Goal: Task Accomplishment & Management: Manage account settings

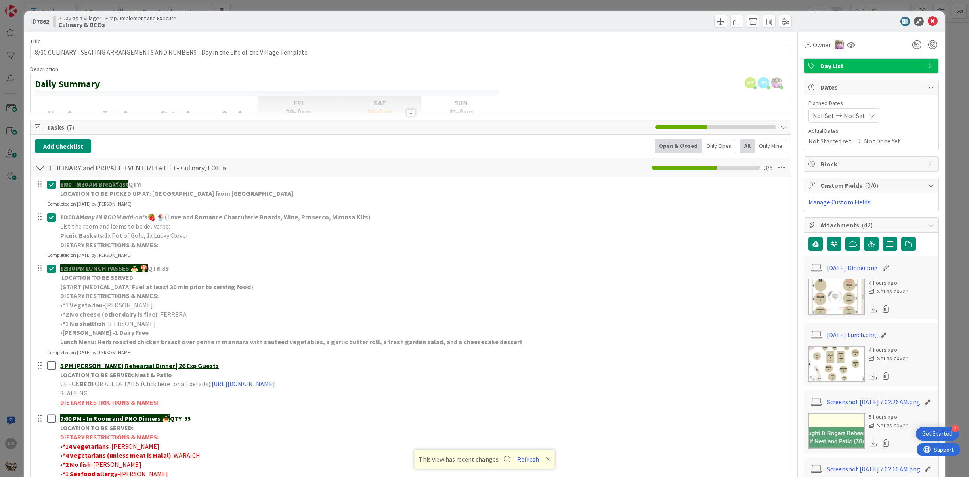
click at [822, 300] on img at bounding box center [837, 297] width 57 height 36
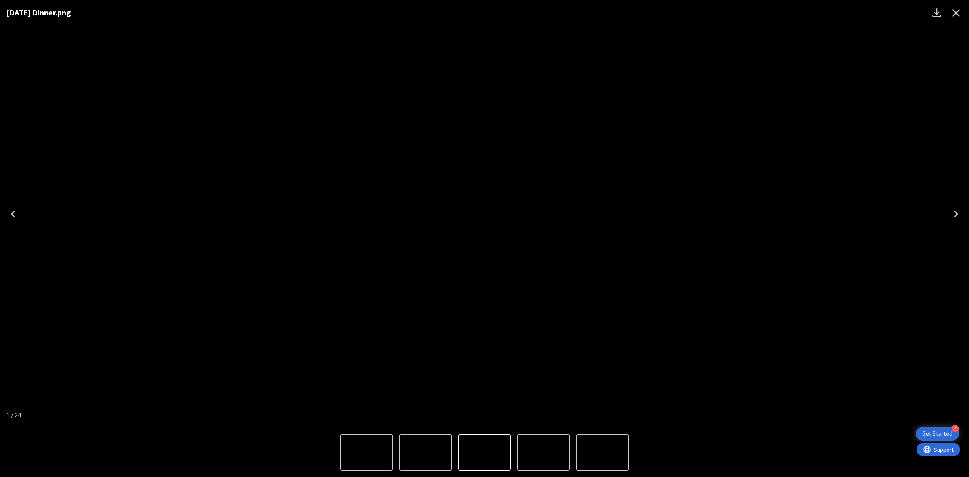
click at [870, 368] on div "[DATE] Dinner.png" at bounding box center [484, 214] width 969 height 428
click at [956, 13] on icon "Close" at bounding box center [957, 13] width 8 height 8
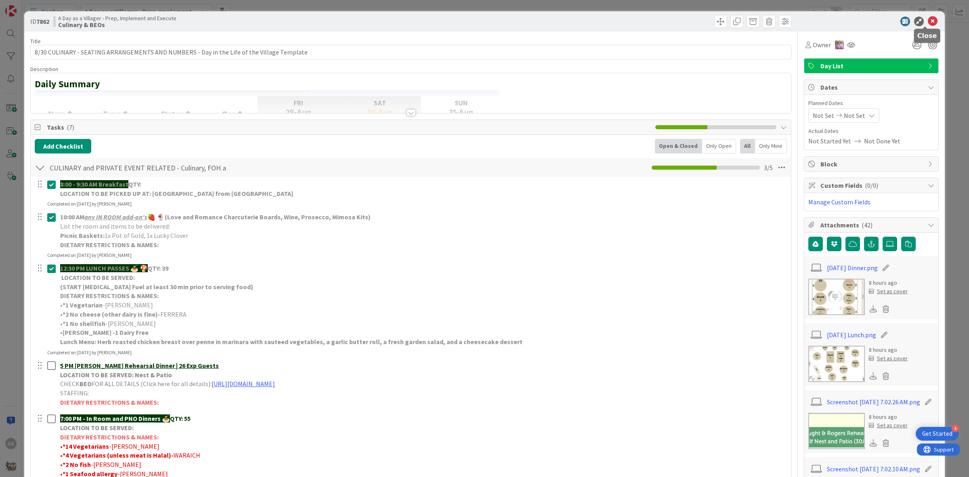
click at [928, 19] on icon at bounding box center [933, 22] width 10 height 10
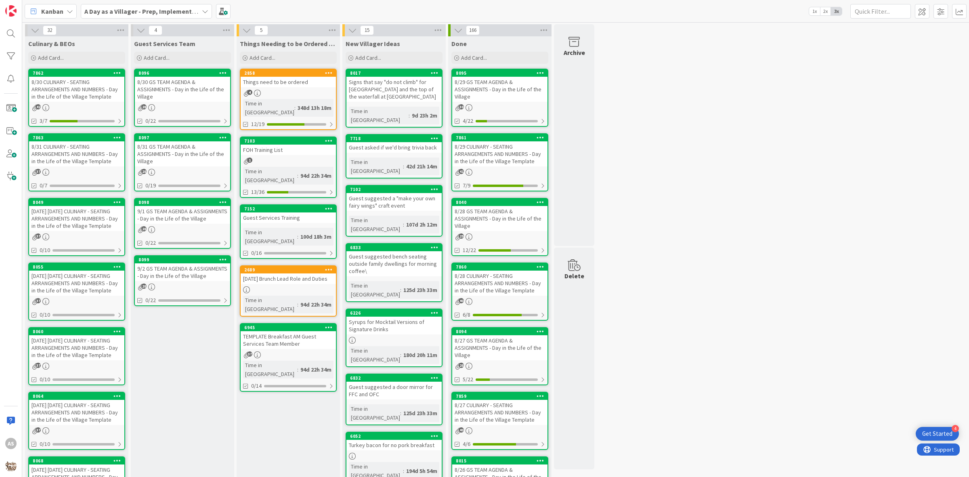
click at [159, 96] on div "8/30 GS TEAM AGENDA & ASSIGNMENTS - Day in the Life of the Village" at bounding box center [182, 89] width 95 height 25
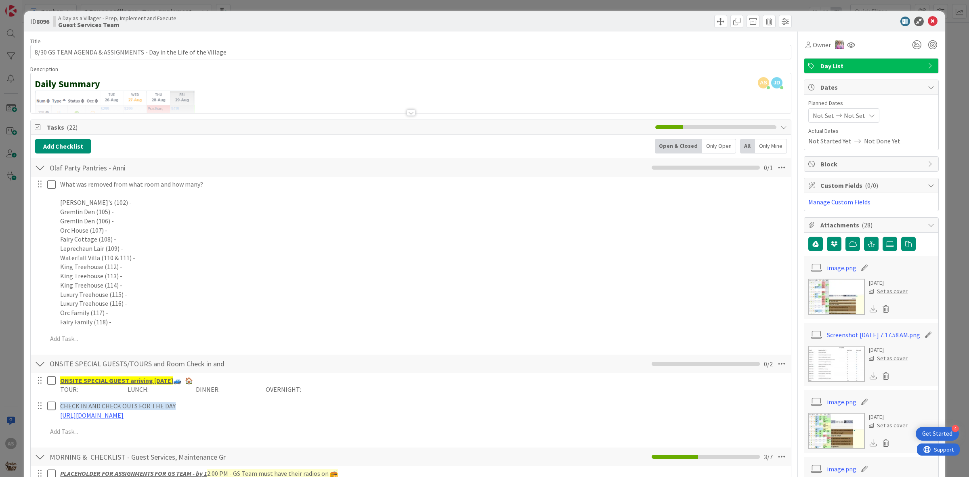
click at [928, 23] on icon at bounding box center [933, 22] width 10 height 10
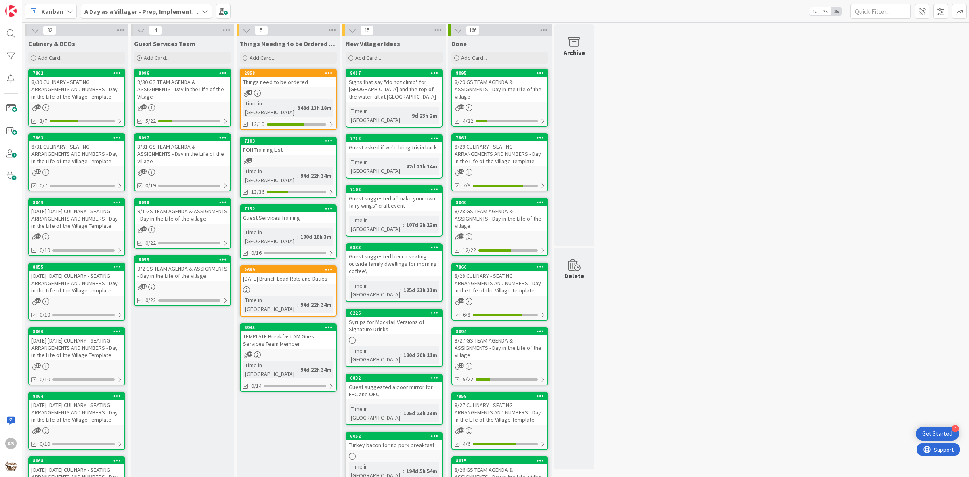
click at [94, 96] on div "8/30 CULINARY - SEATING ARRANGEMENTS AND NUMBERS - Day in the Life of the Villa…" at bounding box center [76, 89] width 95 height 25
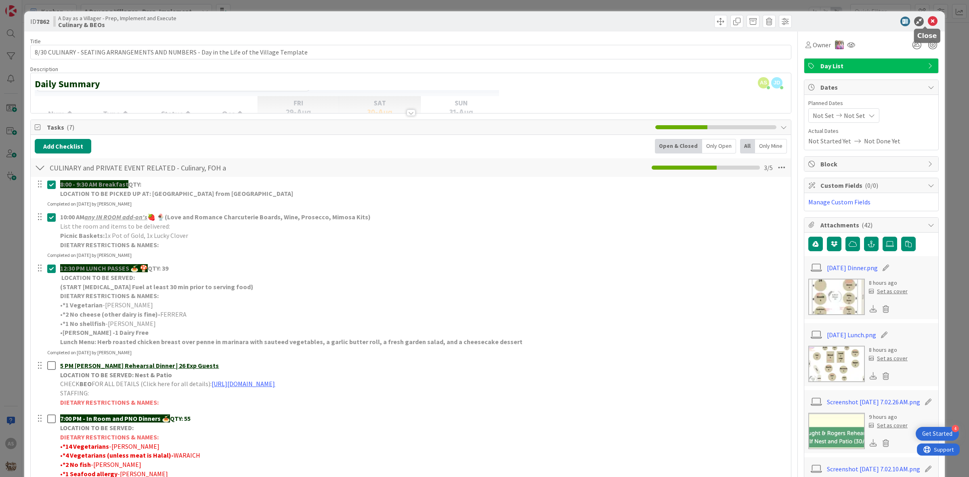
click at [928, 21] on icon at bounding box center [933, 22] width 10 height 10
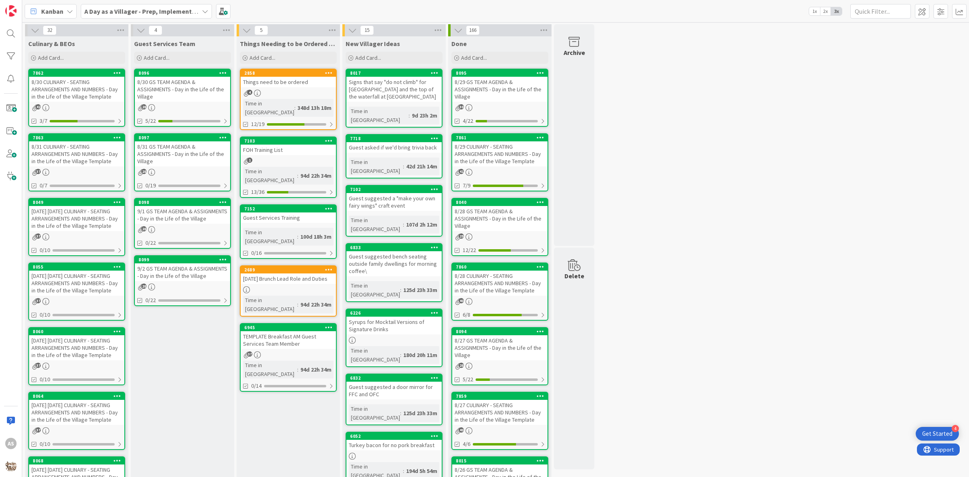
click at [64, 154] on div "8/31 CULINARY - SEATING ARRANGEMENTS AND NUMBERS - Day in the Life of the Villa…" at bounding box center [76, 153] width 95 height 25
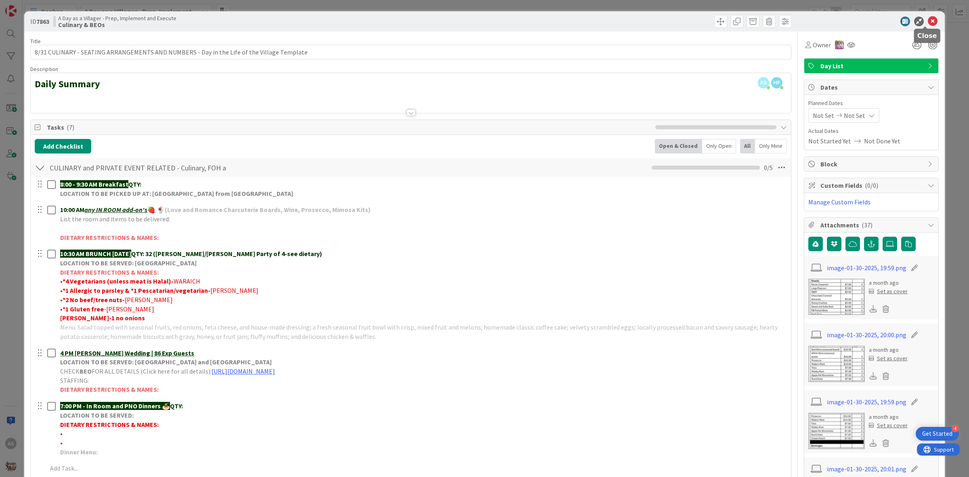
click at [929, 20] on icon at bounding box center [933, 22] width 10 height 10
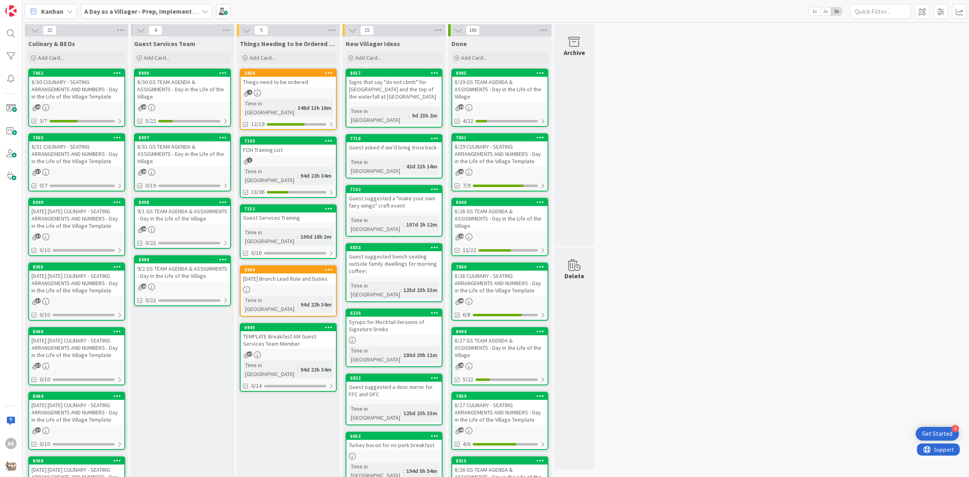
click at [107, 150] on div "8/31 CULINARY - SEATING ARRANGEMENTS AND NUMBERS - Day in the Life of the Villa…" at bounding box center [76, 153] width 95 height 25
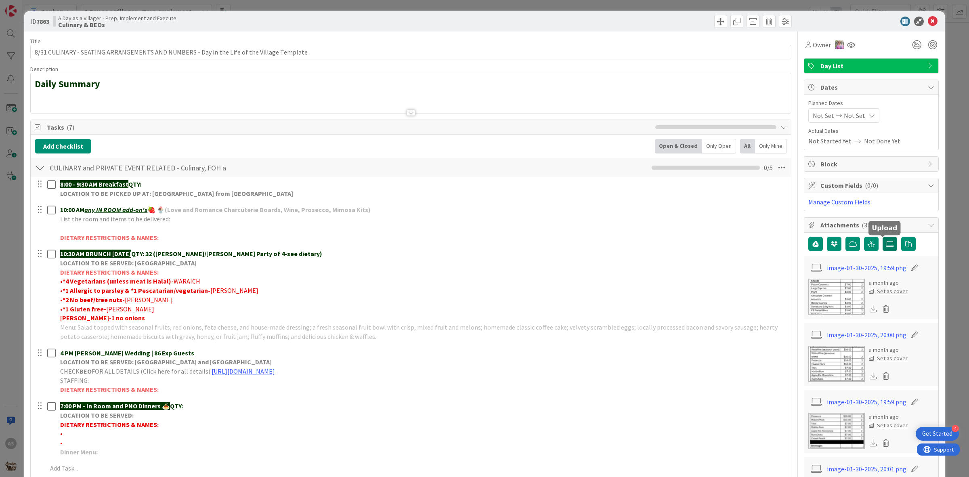
click at [886, 244] on icon at bounding box center [890, 244] width 8 height 6
click at [883, 237] on input "file" at bounding box center [883, 237] width 0 height 0
click at [928, 21] on icon at bounding box center [933, 22] width 10 height 10
